Goal: Task Accomplishment & Management: Use online tool/utility

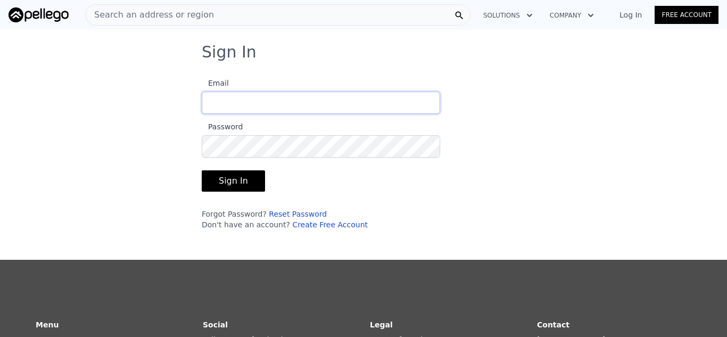
type input "[EMAIL_ADDRESS][DOMAIN_NAME]"
click at [234, 179] on button "Sign In" at bounding box center [233, 180] width 63 height 21
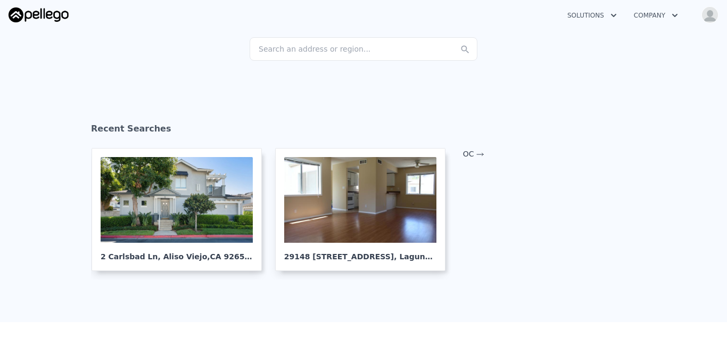
scroll to position [122, 0]
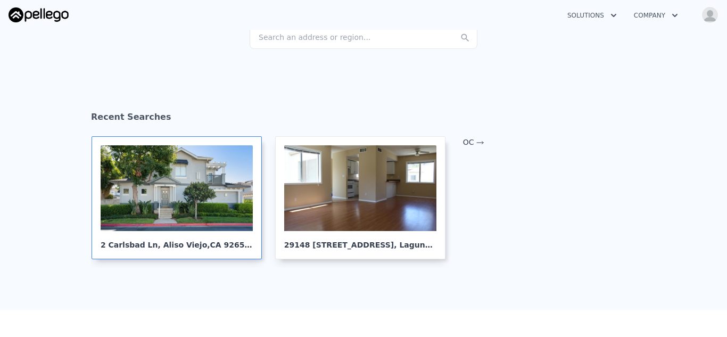
click at [173, 195] on div at bounding box center [177, 188] width 152 height 86
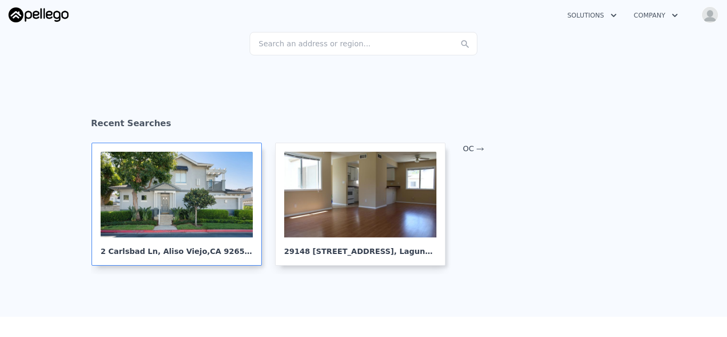
scroll to position [113, 0]
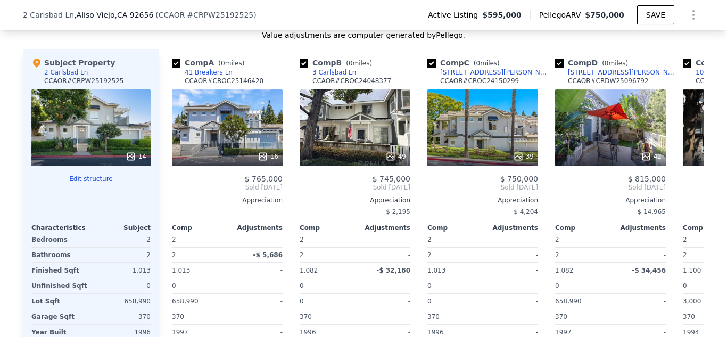
scroll to position [1140, 0]
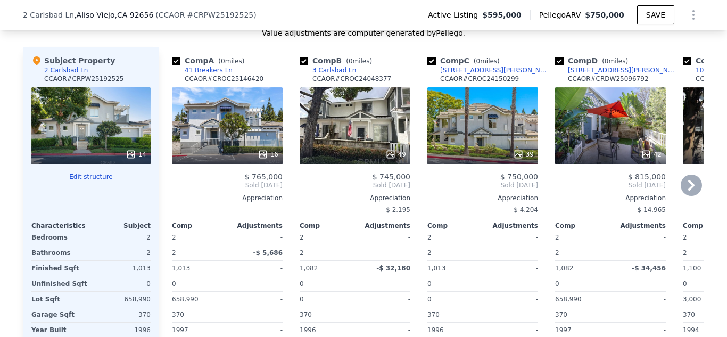
click at [259, 135] on div "16" at bounding box center [227, 125] width 111 height 77
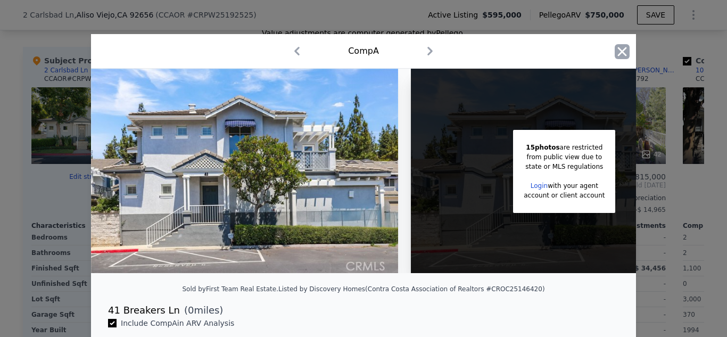
click at [620, 54] on icon "button" at bounding box center [622, 51] width 9 height 9
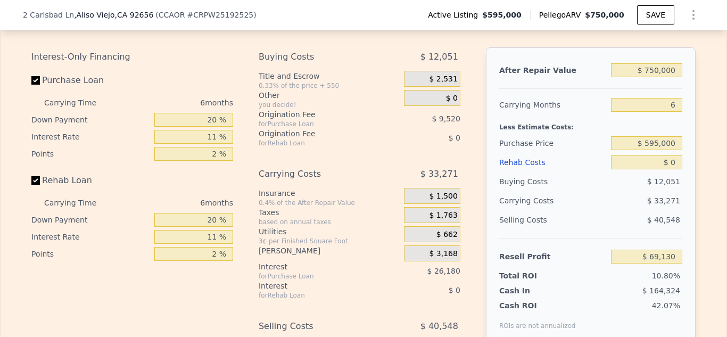
scroll to position [1692, 0]
click at [677, 141] on input "$ 595,000" at bounding box center [646, 143] width 71 height 14
type input "$ 5"
type input "$ 650,000"
click at [676, 162] on input "$ 0" at bounding box center [646, 162] width 71 height 14
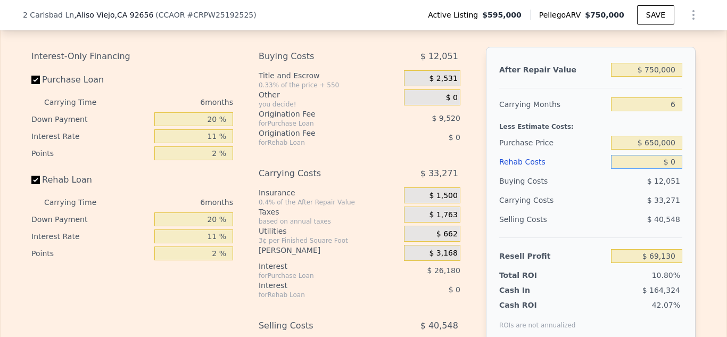
type input "$ 0"
type input "$ 10,642"
type input "$ 500"
type input "$ 10,110"
type input "$ 50,000"
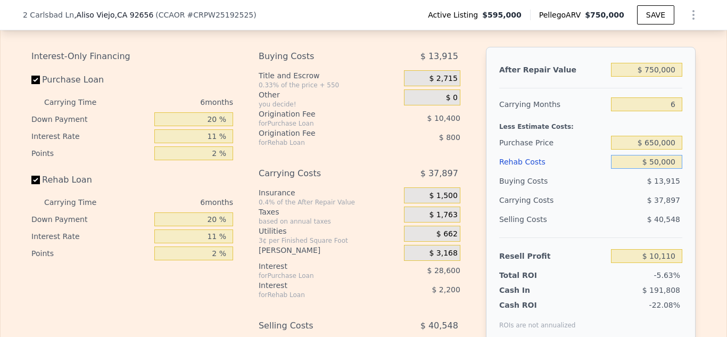
type input "-$ 42,360"
type input "$ 50,000"
click at [706, 169] on div "Edit the assumptions in yellow boxes. Input profit to calculate an offer price.…" at bounding box center [364, 210] width 726 height 412
click at [218, 137] on input "11 %" at bounding box center [193, 136] width 79 height 14
type input "1 %"
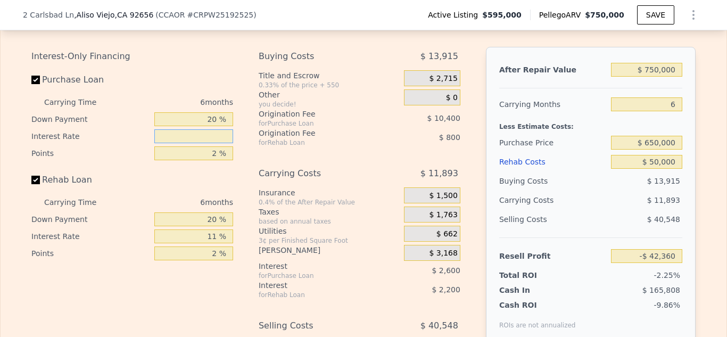
type input "-$ 16,356"
type input "6.5 %"
type input "-$ 30,660"
type input "6.5 %"
click at [219, 157] on input "2 %" at bounding box center [193, 153] width 79 height 14
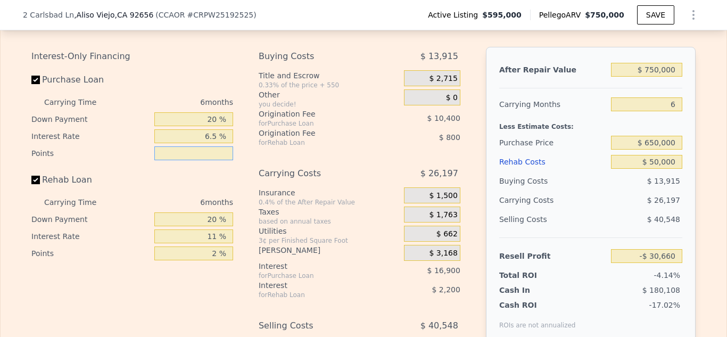
type input "0 %"
type input "-$ 20,260"
type input "0 %"
click at [220, 119] on input "20 %" at bounding box center [193, 119] width 79 height 14
type input "2 %"
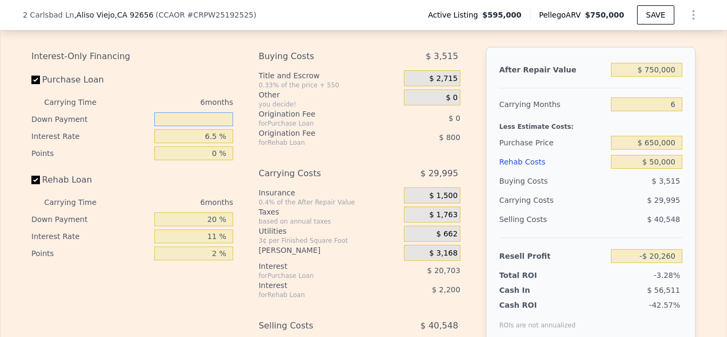
type input "-$ 24,058"
type input "30 %"
type input "-$ 18,148"
type input "30 %"
click at [186, 76] on div "Purchase Loan" at bounding box center [132, 81] width 202 height 23
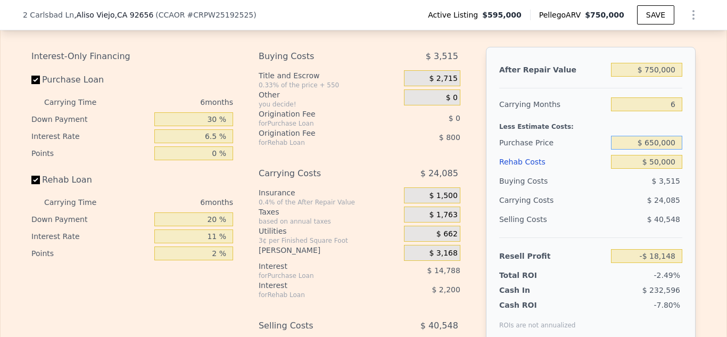
click at [657, 141] on input "$ 650,000" at bounding box center [646, 143] width 71 height 14
type input "$ 640,000"
click at [703, 130] on div "Edit the assumptions in yellow boxes. Input profit to calculate an offer price.…" at bounding box center [363, 210] width 681 height 412
type input "-$ 7,886"
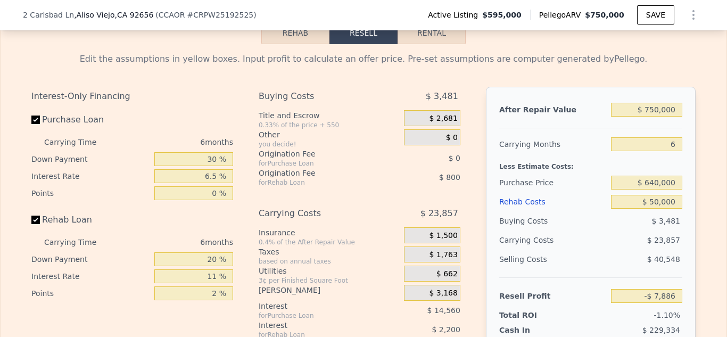
scroll to position [1657, 0]
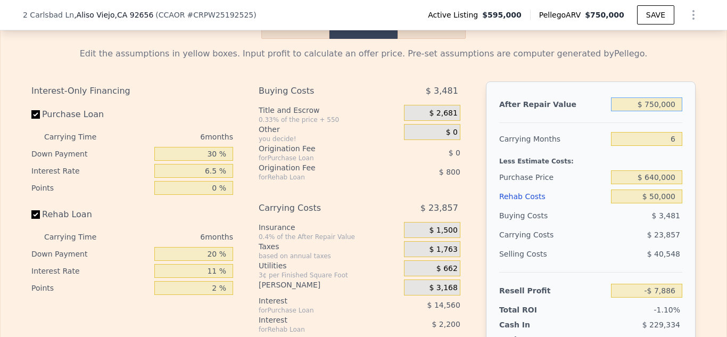
click at [662, 102] on input "$ 750,000" at bounding box center [646, 104] width 71 height 14
type input "$ 770,000"
type input "$ 11,008"
type input "$ 770,000"
click at [707, 98] on div "Edit the assumptions in yellow boxes. Input profit to calculate an offer price.…" at bounding box center [364, 245] width 726 height 412
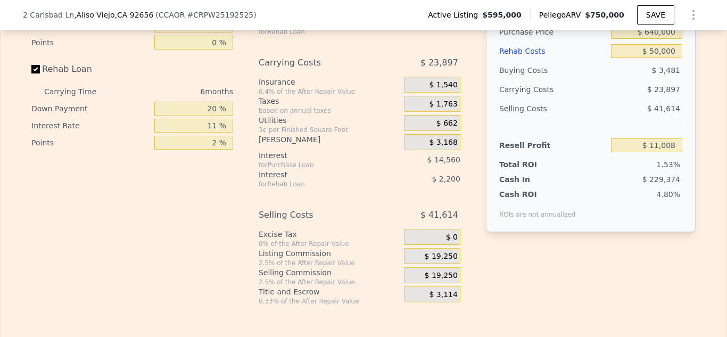
scroll to position [1803, 0]
click at [443, 254] on span "$ 19,250" at bounding box center [441, 256] width 33 height 10
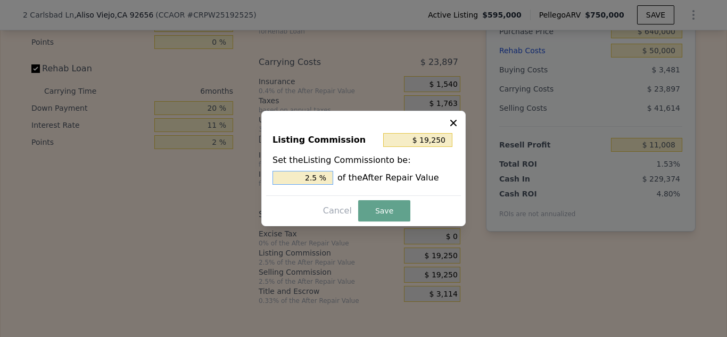
click at [319, 177] on input "2.5 %" at bounding box center [303, 178] width 61 height 14
type input "$ 15,400"
type input "2 %"
click at [374, 210] on button "Save" at bounding box center [384, 210] width 52 height 21
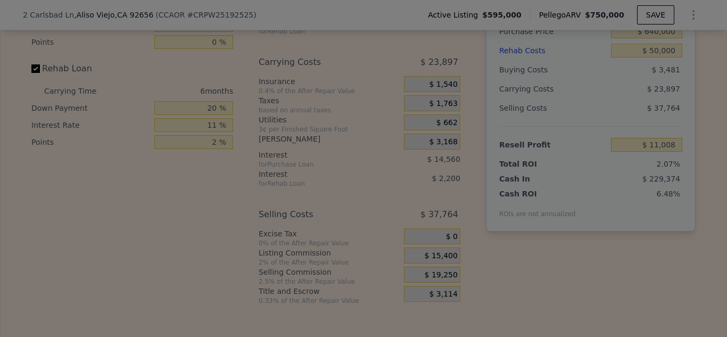
type input "$ 14,858"
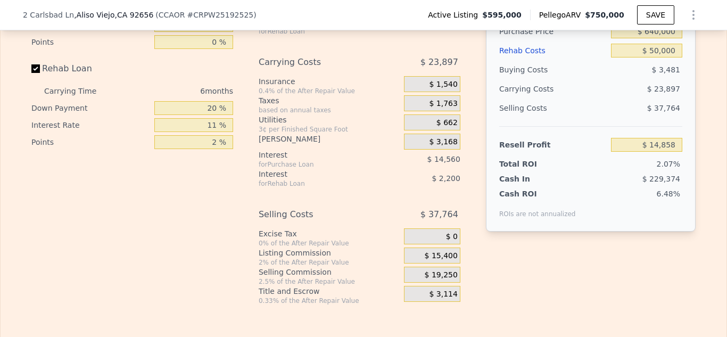
click at [446, 276] on span "$ 19,250" at bounding box center [441, 275] width 33 height 10
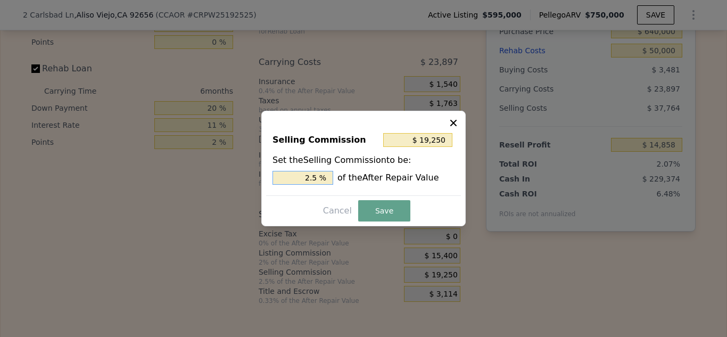
click at [319, 177] on input "2.5 %" at bounding box center [303, 178] width 61 height 14
type input "$ 15,400"
type input "2 %"
click at [381, 212] on button "Save" at bounding box center [384, 210] width 52 height 21
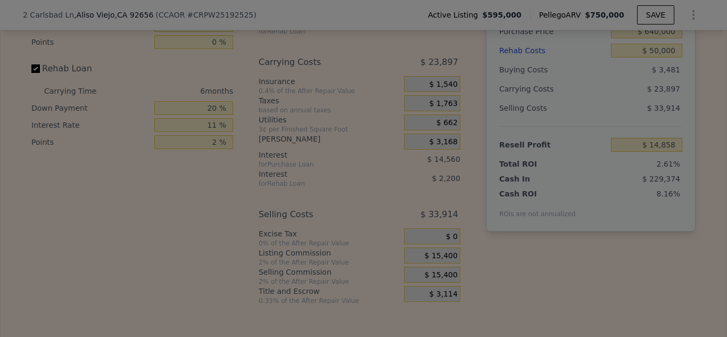
type input "$ 18,708"
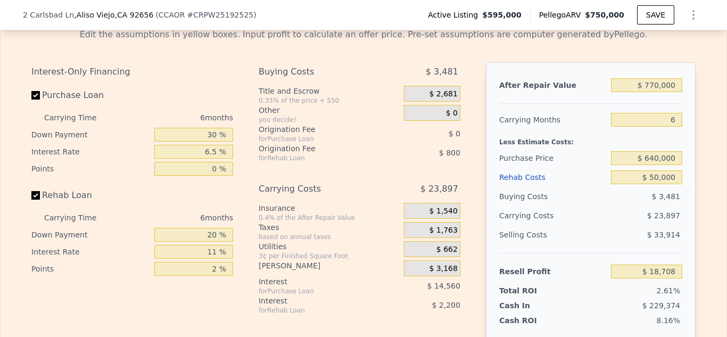
scroll to position [1678, 0]
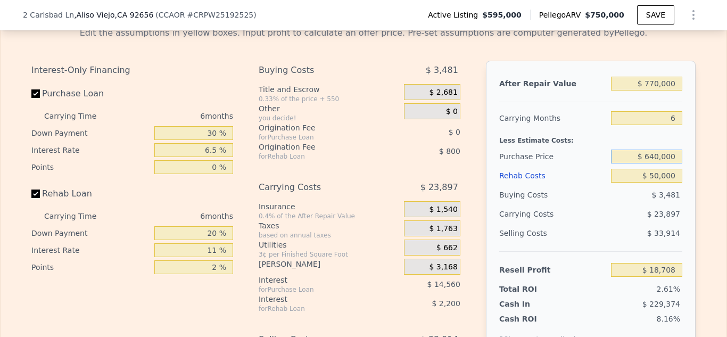
click at [657, 155] on input "$ 640,000" at bounding box center [646, 157] width 71 height 14
type input "$ 630,000"
click at [710, 130] on div "Edit the assumptions in yellow boxes. Input profit to calculate an offer price.…" at bounding box center [364, 224] width 726 height 412
type input "$ 28,969"
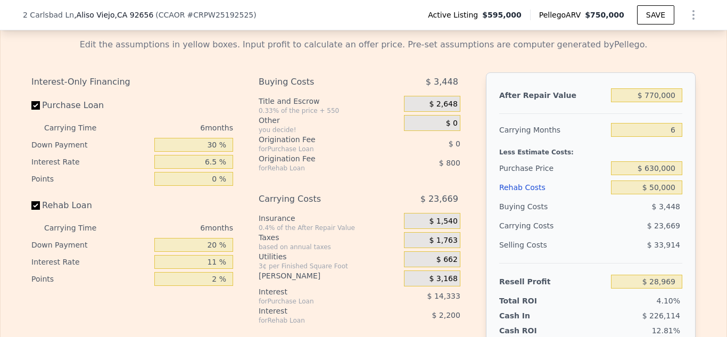
scroll to position [1661, 0]
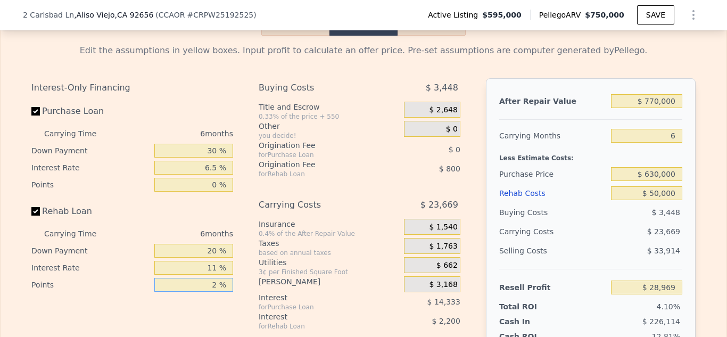
click at [220, 285] on input "2 %" at bounding box center [193, 285] width 79 height 14
type input "0 %"
type input "$ 29,769"
type input "0 %"
click at [218, 266] on input "11 %" at bounding box center [193, 268] width 79 height 14
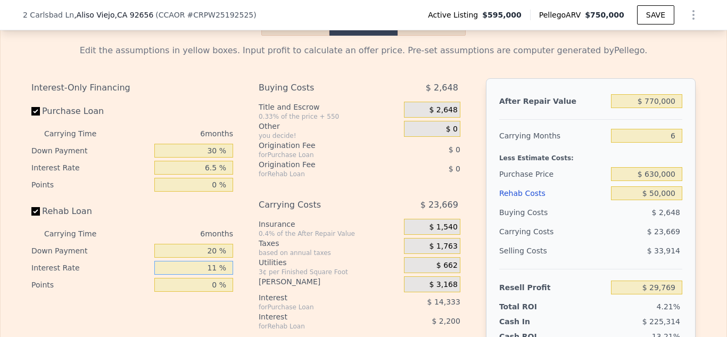
type input "1 %"
type input "$ 31,773"
type input "0 %"
type input "$ 31,971"
type input "0 %"
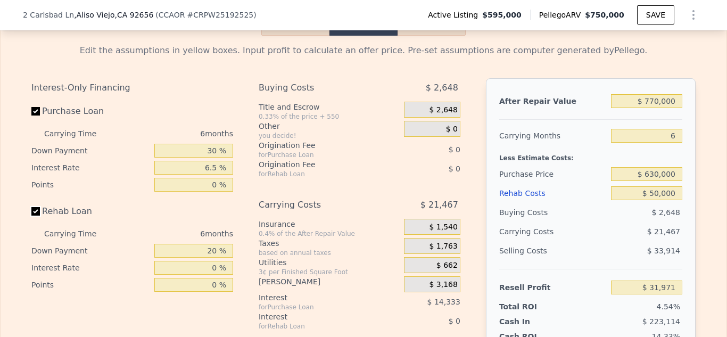
click at [35, 210] on input "Rehab Loan" at bounding box center [35, 211] width 9 height 9
checkbox input "false"
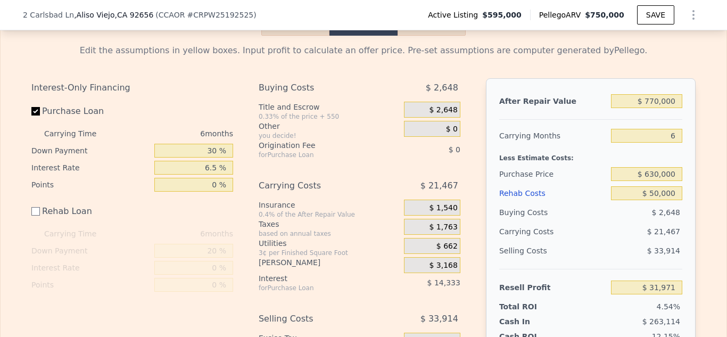
click at [710, 244] on div "Edit the assumptions in yellow boxes. Input profit to calculate an offer price.…" at bounding box center [364, 223] width 726 height 374
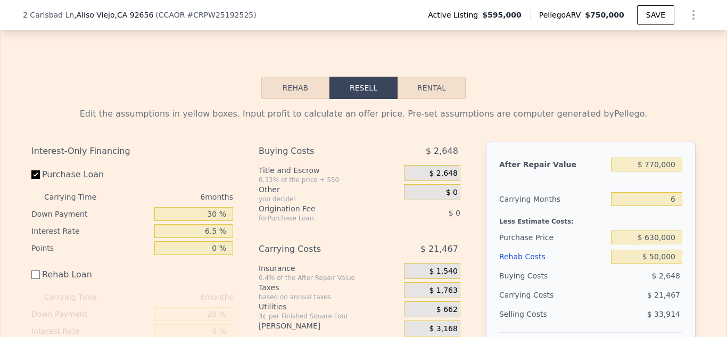
scroll to position [1595, 0]
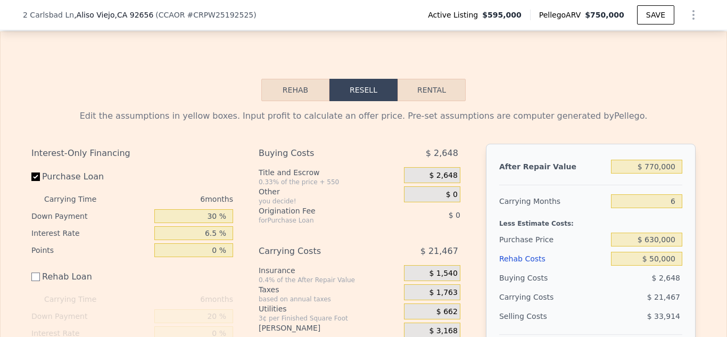
click at [429, 92] on button "Rental" at bounding box center [432, 90] width 68 height 22
select select "30"
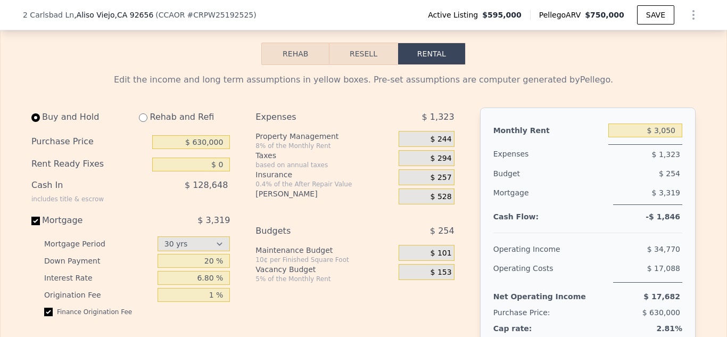
scroll to position [1630, 0]
click at [668, 130] on input "$ 3,050" at bounding box center [646, 132] width 74 height 14
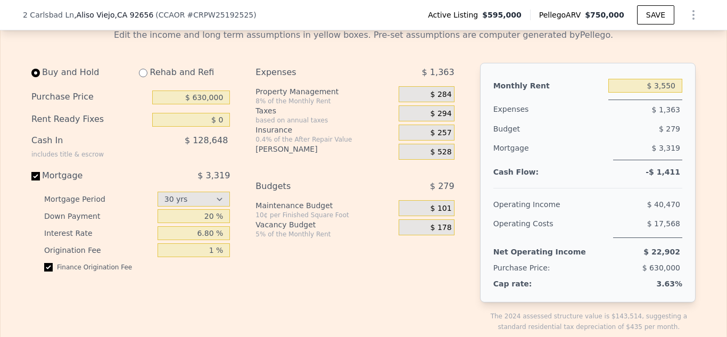
scroll to position [1675, 0]
click at [679, 86] on input "$ 3,550" at bounding box center [646, 86] width 74 height 14
type input "$ 3"
type input "$ 4,000"
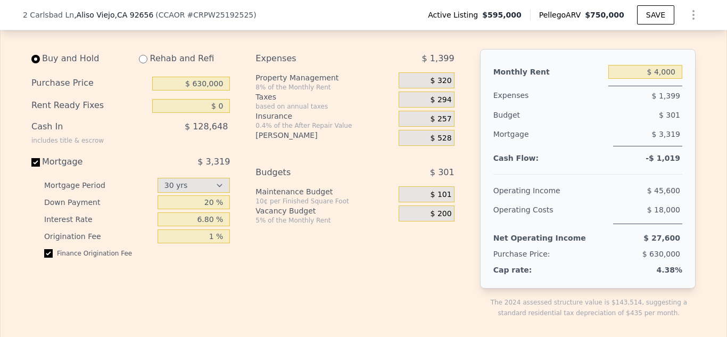
scroll to position [1692, 0]
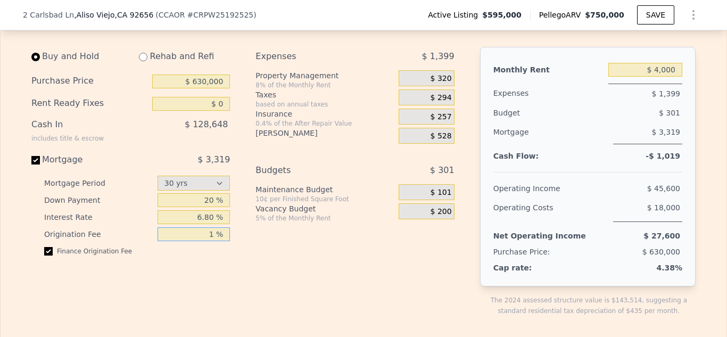
click at [216, 233] on input "1 %" at bounding box center [194, 234] width 73 height 14
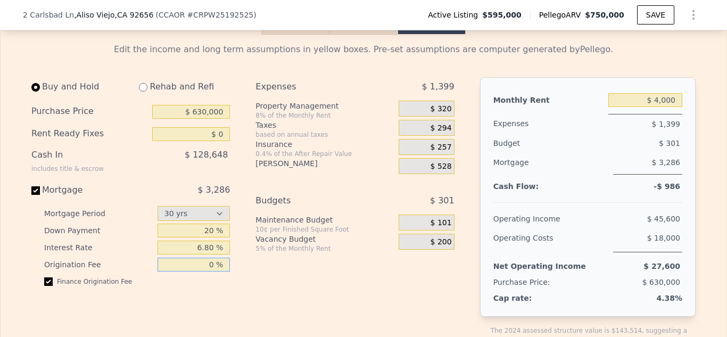
type input "0 %"
click at [217, 246] on input "6.80 %" at bounding box center [194, 248] width 73 height 14
type input "6.50 %"
click at [282, 289] on div "Expenses $ 1,399 Property Management 8% of the Monthly Rent $ 320 Taxes based o…" at bounding box center [359, 220] width 207 height 286
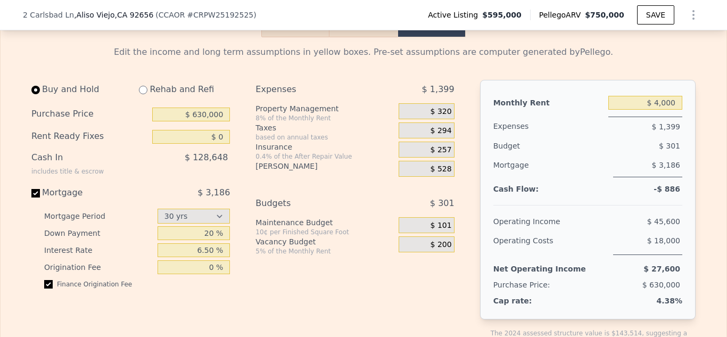
scroll to position [1661, 0]
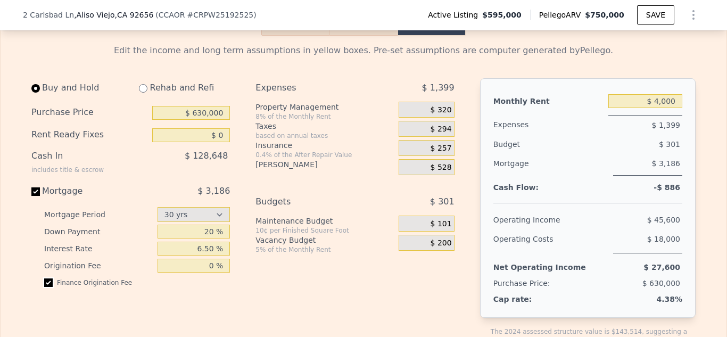
click at [49, 283] on input "checkbox" at bounding box center [48, 282] width 9 height 9
checkbox input "false"
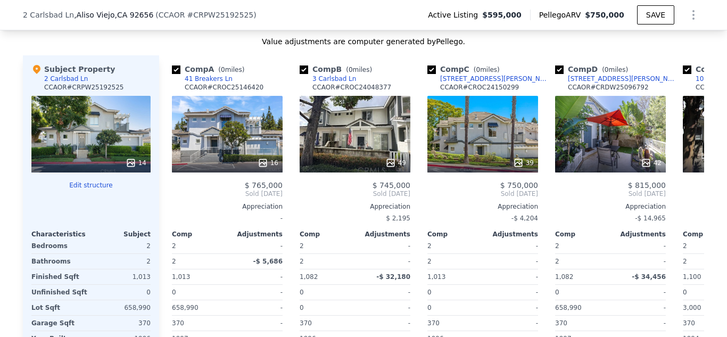
scroll to position [1131, 0]
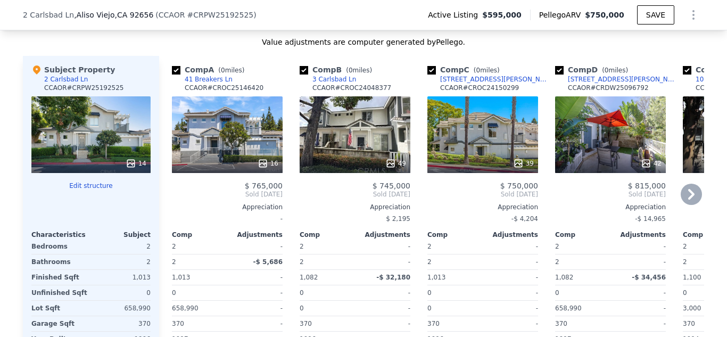
click at [615, 139] on div "42" at bounding box center [610, 134] width 111 height 77
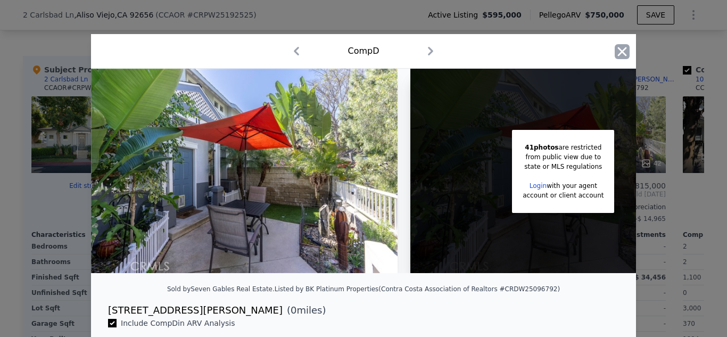
click at [624, 53] on icon "button" at bounding box center [622, 51] width 9 height 9
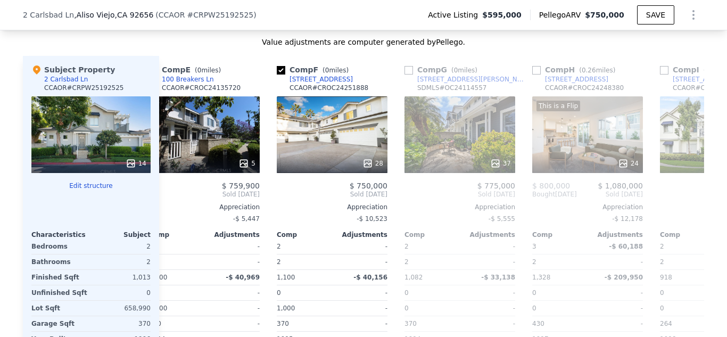
scroll to position [0, 537]
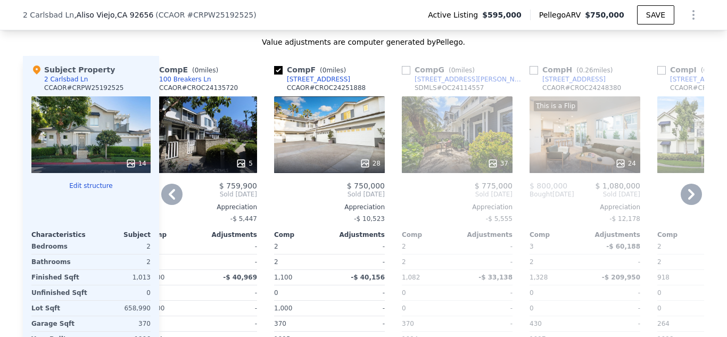
click at [598, 131] on div "This is a Flip 24" at bounding box center [585, 134] width 111 height 77
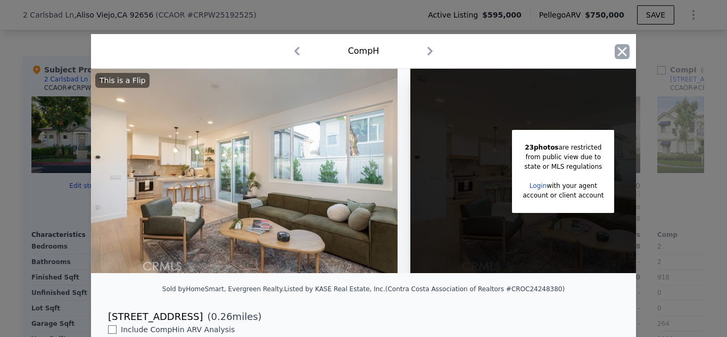
click at [625, 54] on icon "button" at bounding box center [622, 51] width 9 height 9
